Goal: Information Seeking & Learning: Learn about a topic

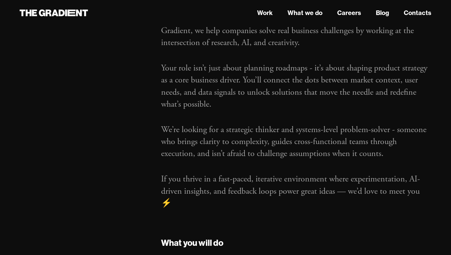
scroll to position [91, 0]
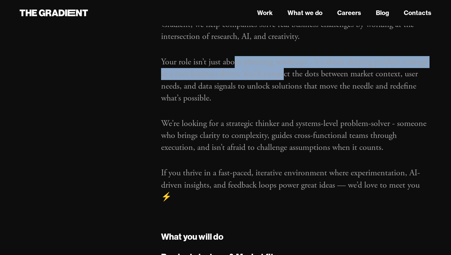
drag, startPoint x: 285, startPoint y: 77, endPoint x: 232, endPoint y: 58, distance: 55.8
click at [232, 58] on p "Your role isn’t just about planning roadmaps - it’s about shaping product strat…" at bounding box center [296, 80] width 270 height 48
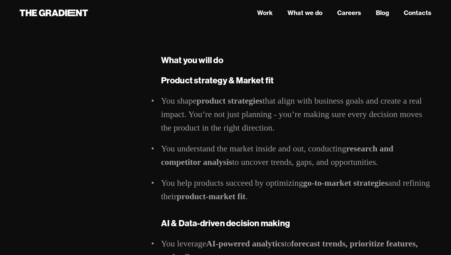
scroll to position [305, 0]
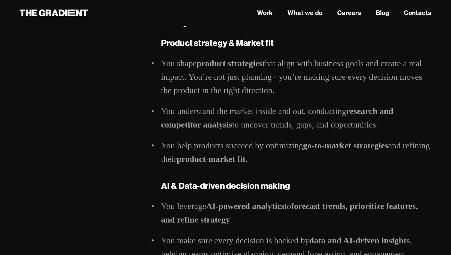
drag, startPoint x: 278, startPoint y: 168, endPoint x: 278, endPoint y: 73, distance: 95.7
click at [278, 73] on li "You shape product strategies that align with business goals and create a real i…" at bounding box center [296, 77] width 270 height 40
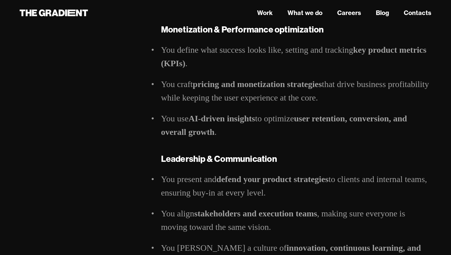
scroll to position [784, 0]
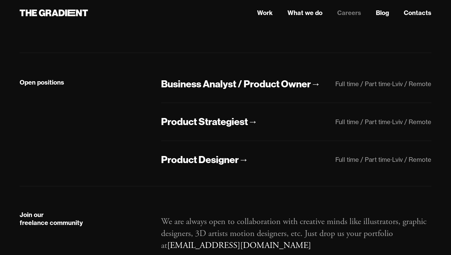
scroll to position [164, 0]
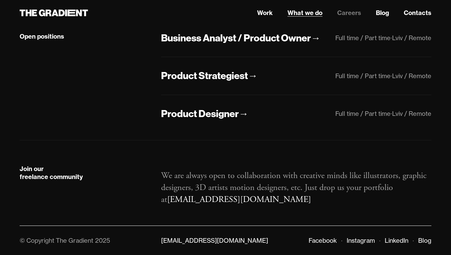
click at [301, 11] on link "What we do" at bounding box center [304, 12] width 35 height 9
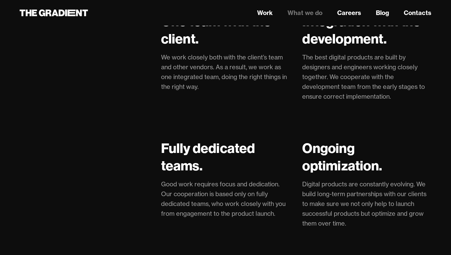
scroll to position [1524, 0]
